Goal: Check status: Check status

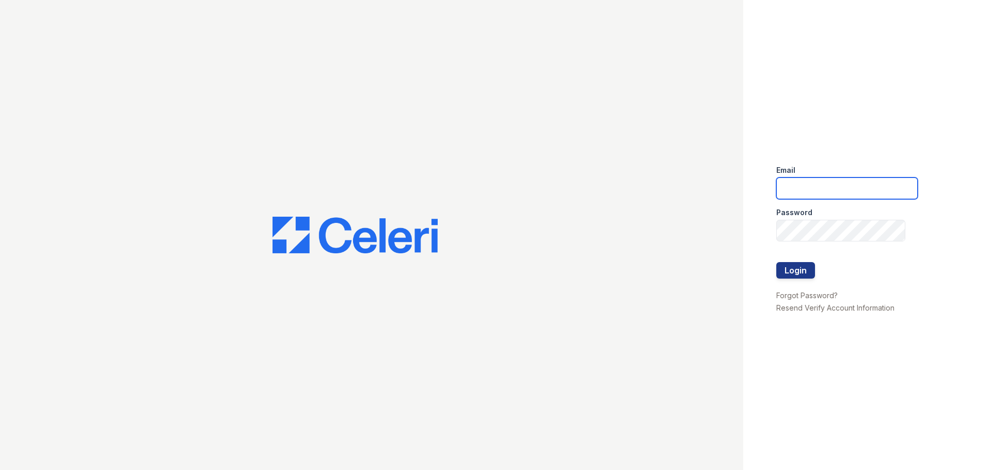
click at [849, 185] on input "email" at bounding box center [847, 189] width 141 height 22
click at [809, 186] on input "email" at bounding box center [847, 189] width 141 height 22
type input "fairways@greystar.com"
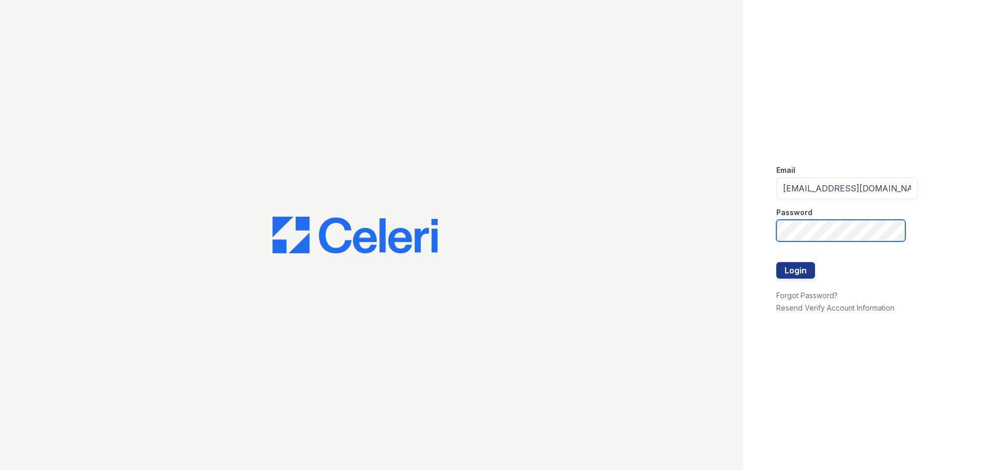
click at [777, 262] on button "Login" at bounding box center [796, 270] width 39 height 17
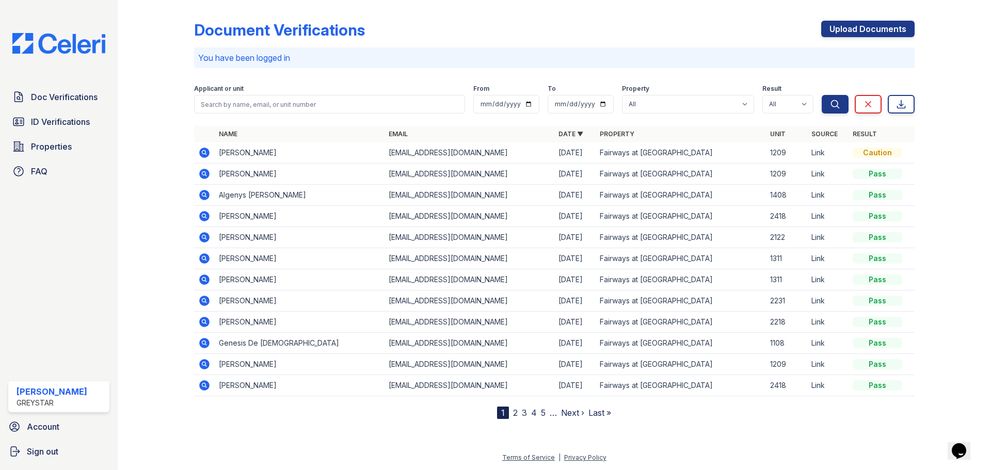
click at [210, 173] on icon at bounding box center [204, 174] width 12 height 12
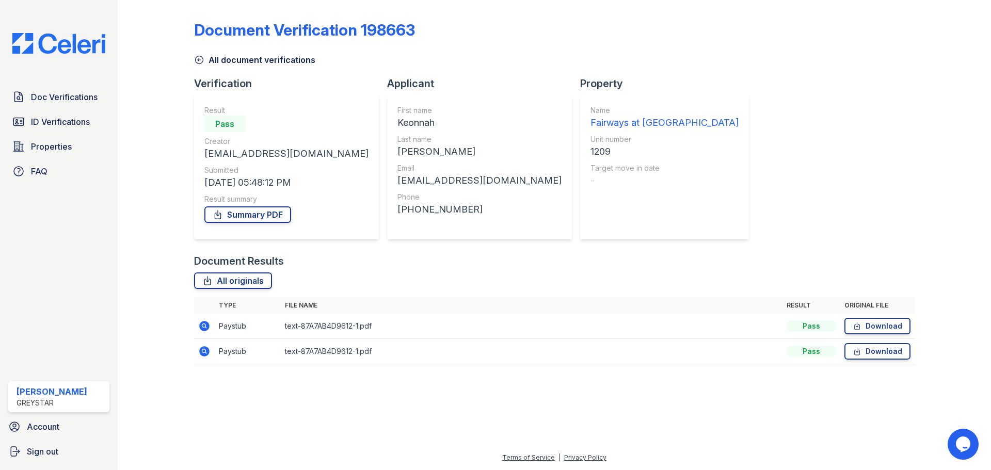
click at [197, 59] on icon at bounding box center [199, 60] width 10 height 10
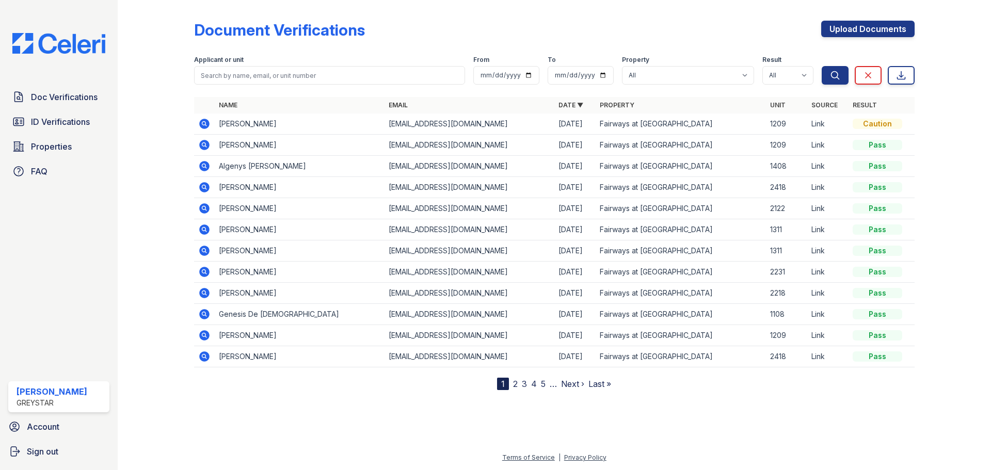
click at [540, 130] on td "keonnah123@gmail.com" at bounding box center [470, 124] width 170 height 21
click at [205, 125] on icon at bounding box center [204, 124] width 12 height 12
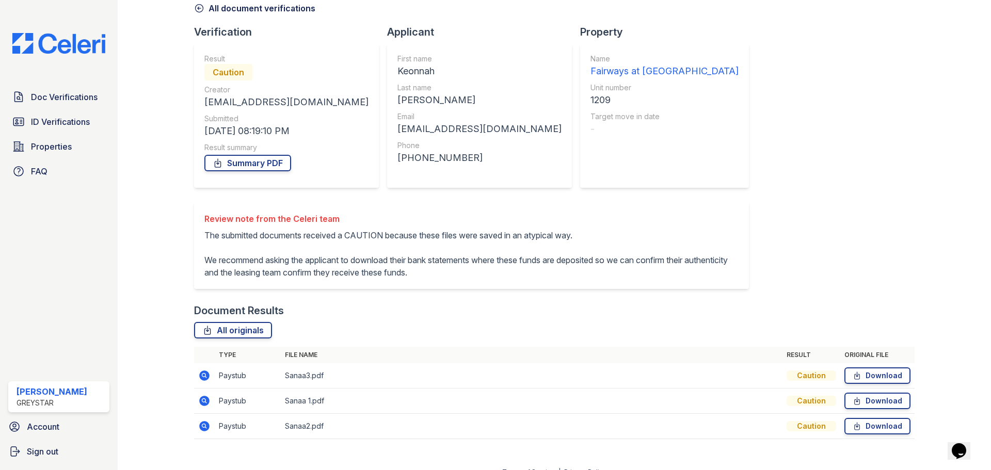
scroll to position [91, 0]
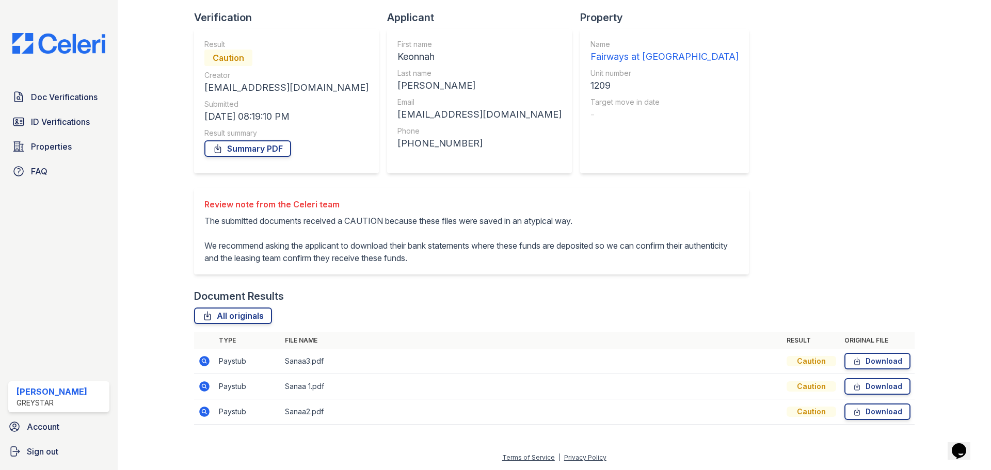
click at [205, 361] on icon at bounding box center [204, 361] width 12 height 12
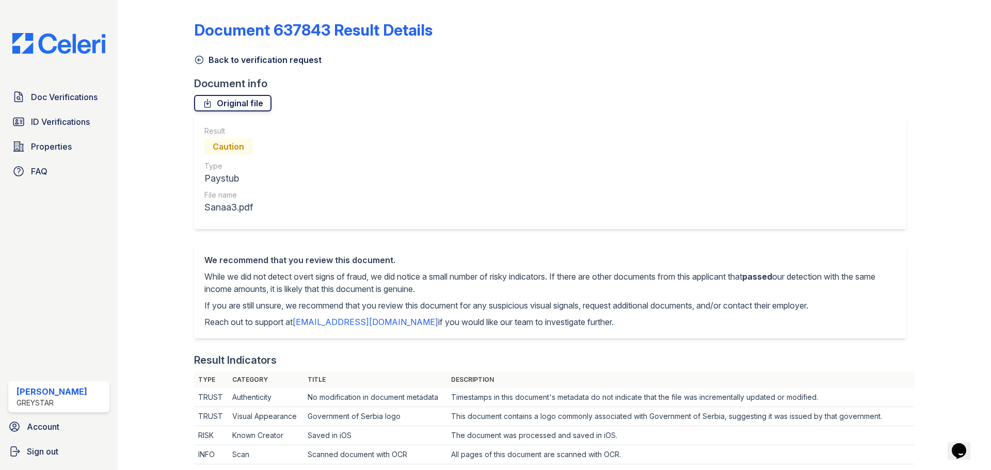
click at [251, 105] on link "Original file" at bounding box center [232, 103] width 77 height 17
